Goal: Find specific page/section: Find specific page/section

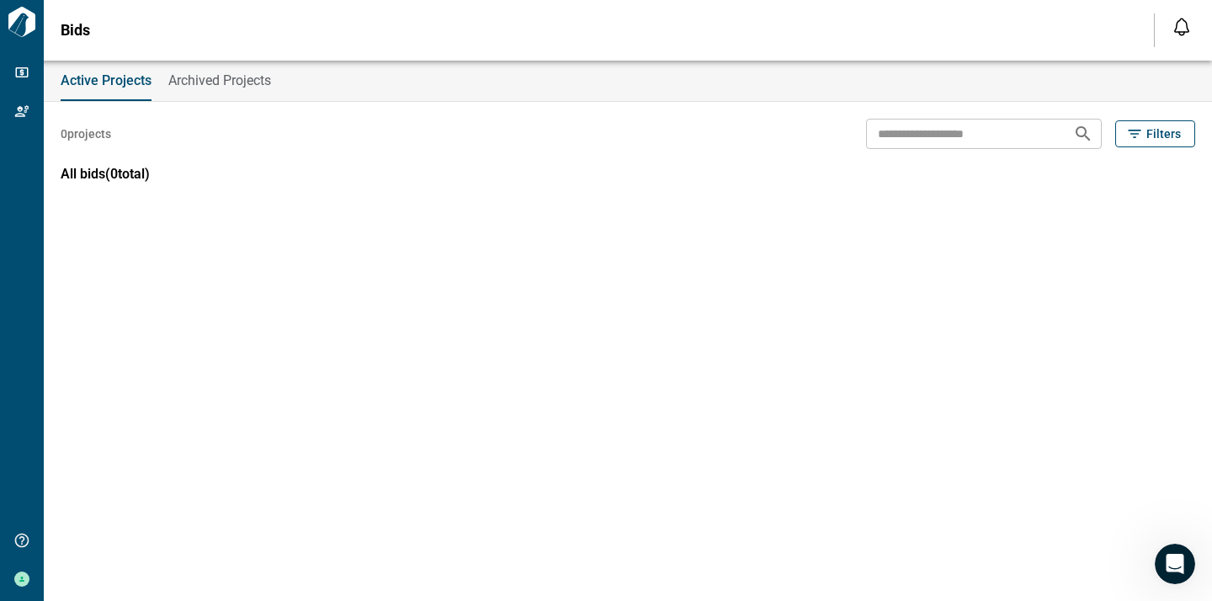
click at [979, 337] on div "Active Projects Archived Projects 0 projects ​ Filters All bids ( 0 total)" at bounding box center [606, 331] width 1212 height 540
click at [216, 76] on span "Archived Projects" at bounding box center [219, 80] width 103 height 17
click at [127, 86] on span "Active Projects" at bounding box center [105, 80] width 88 height 17
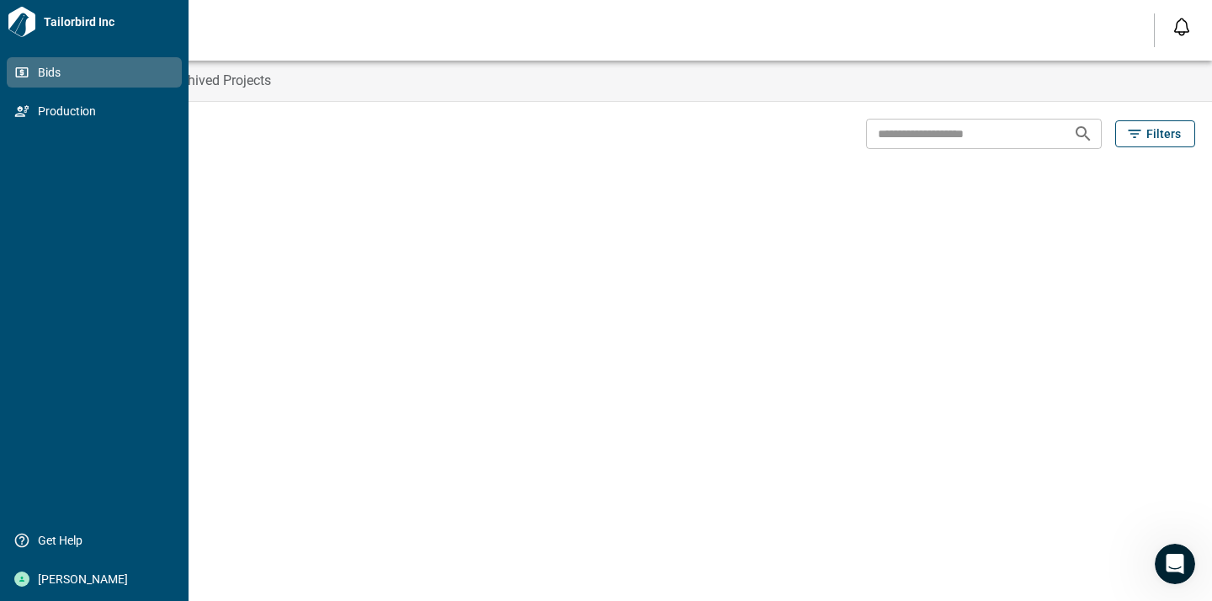
click at [25, 73] on icon at bounding box center [21, 72] width 15 height 15
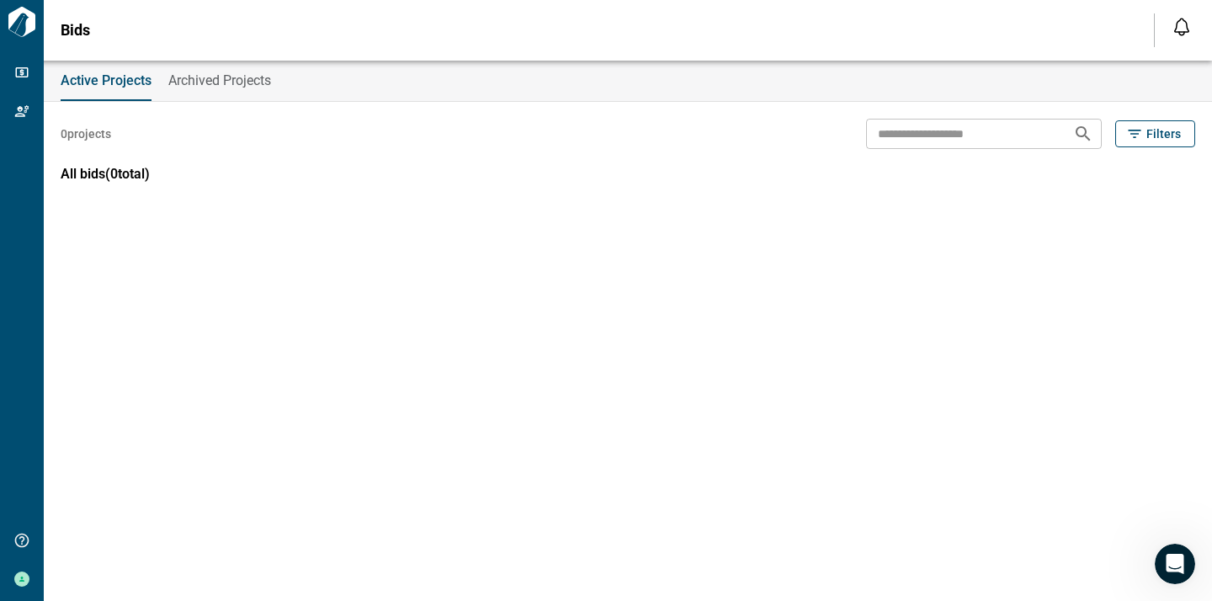
click at [220, 96] on button "Archived Projects" at bounding box center [219, 81] width 103 height 40
